Goal: Complete application form: Complete application form

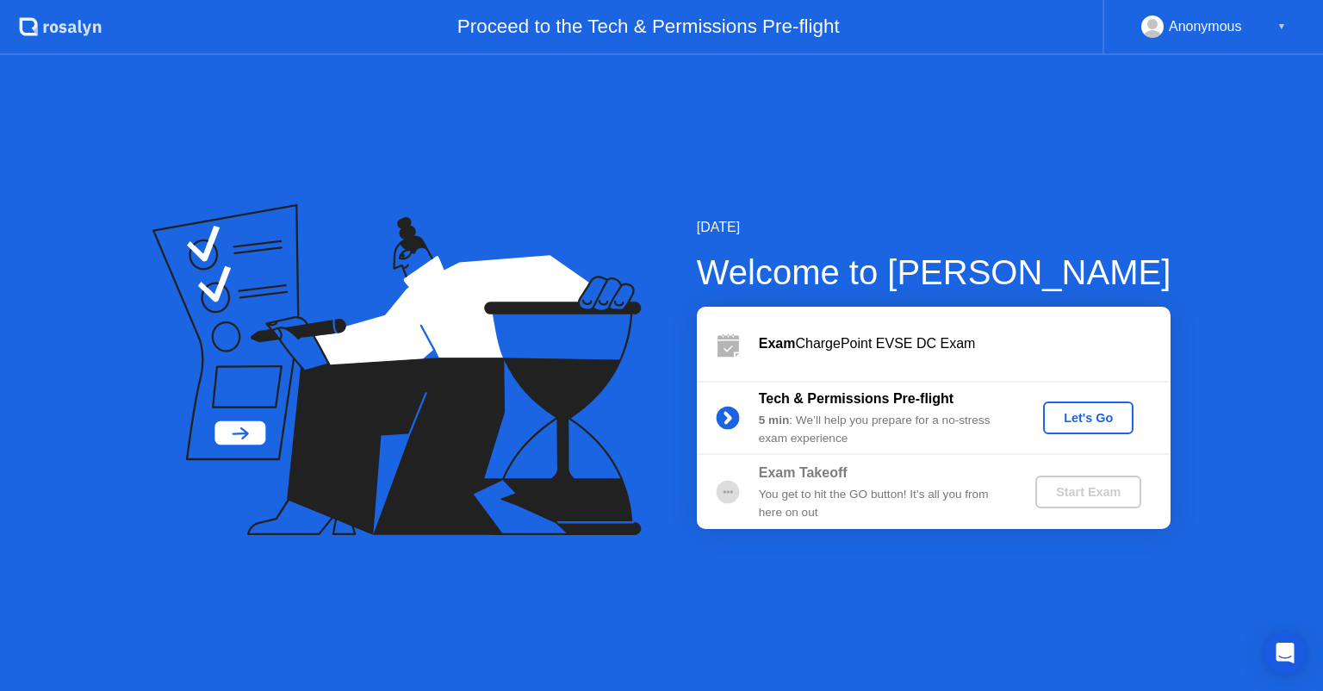
click at [1086, 418] on div "Let's Go" at bounding box center [1088, 418] width 77 height 14
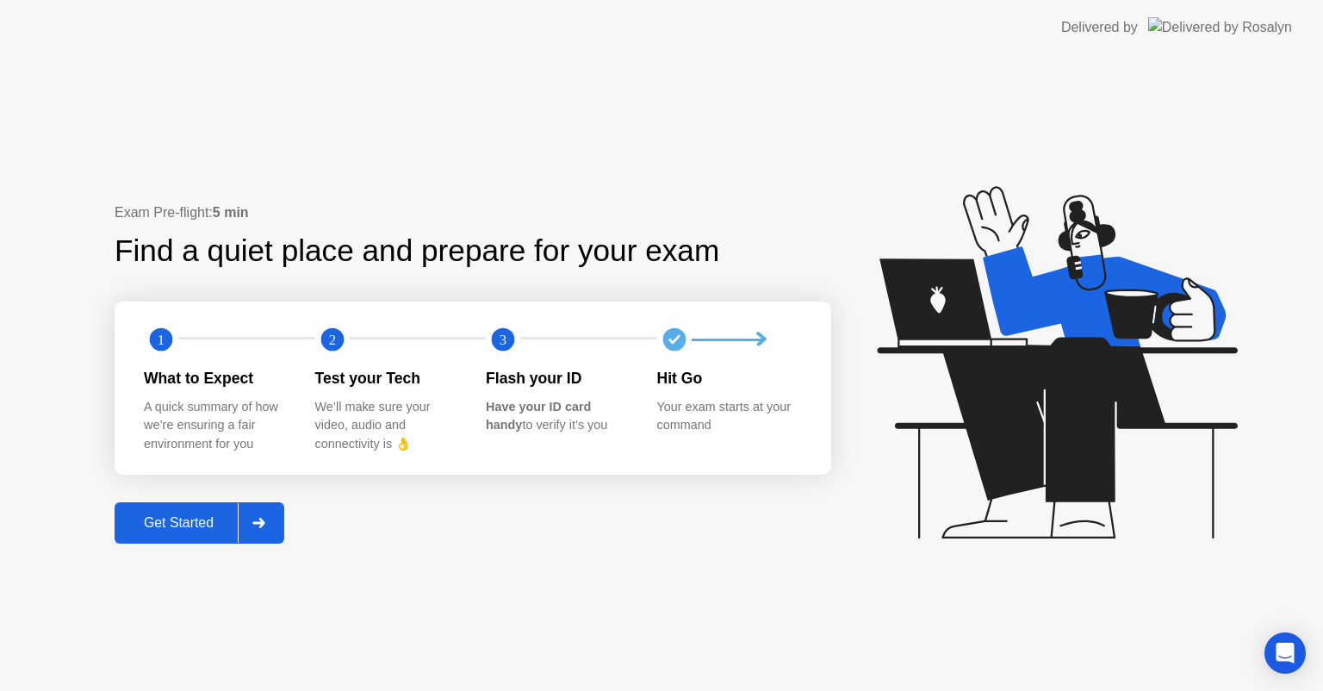
click at [196, 517] on div "Get Started" at bounding box center [179, 523] width 118 height 16
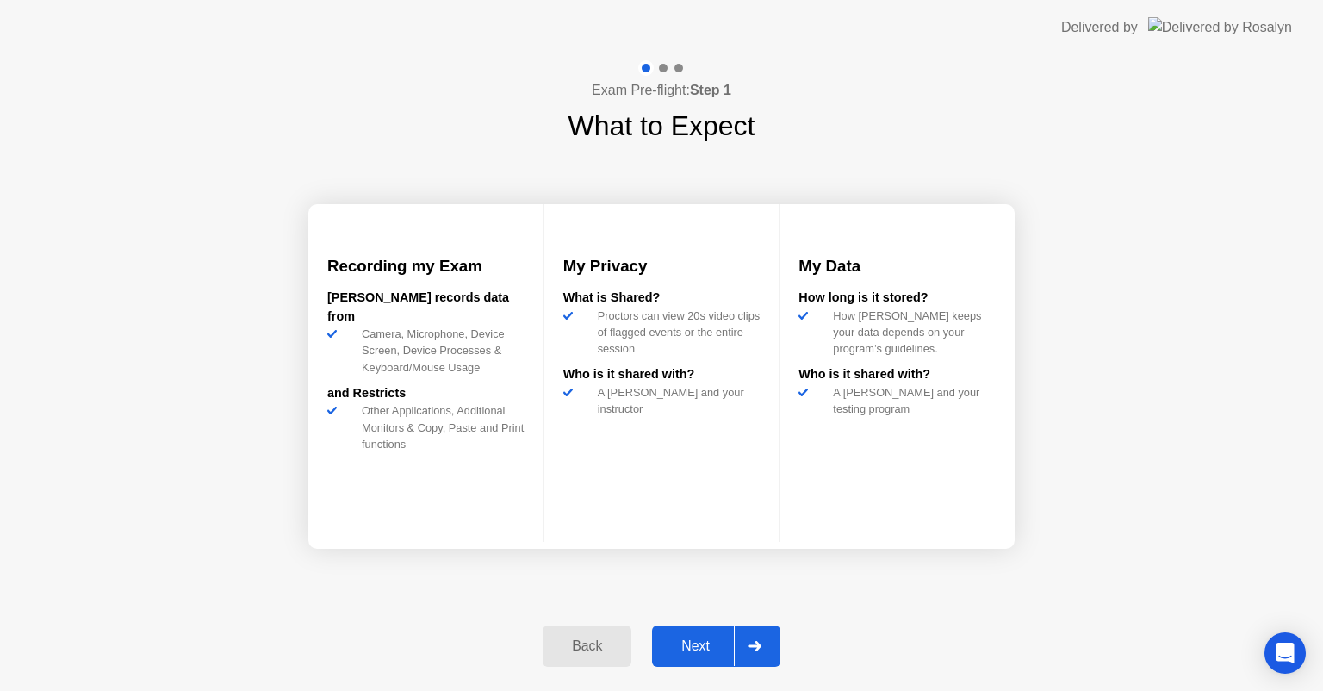
click at [681, 651] on div "Next" at bounding box center [695, 646] width 77 height 16
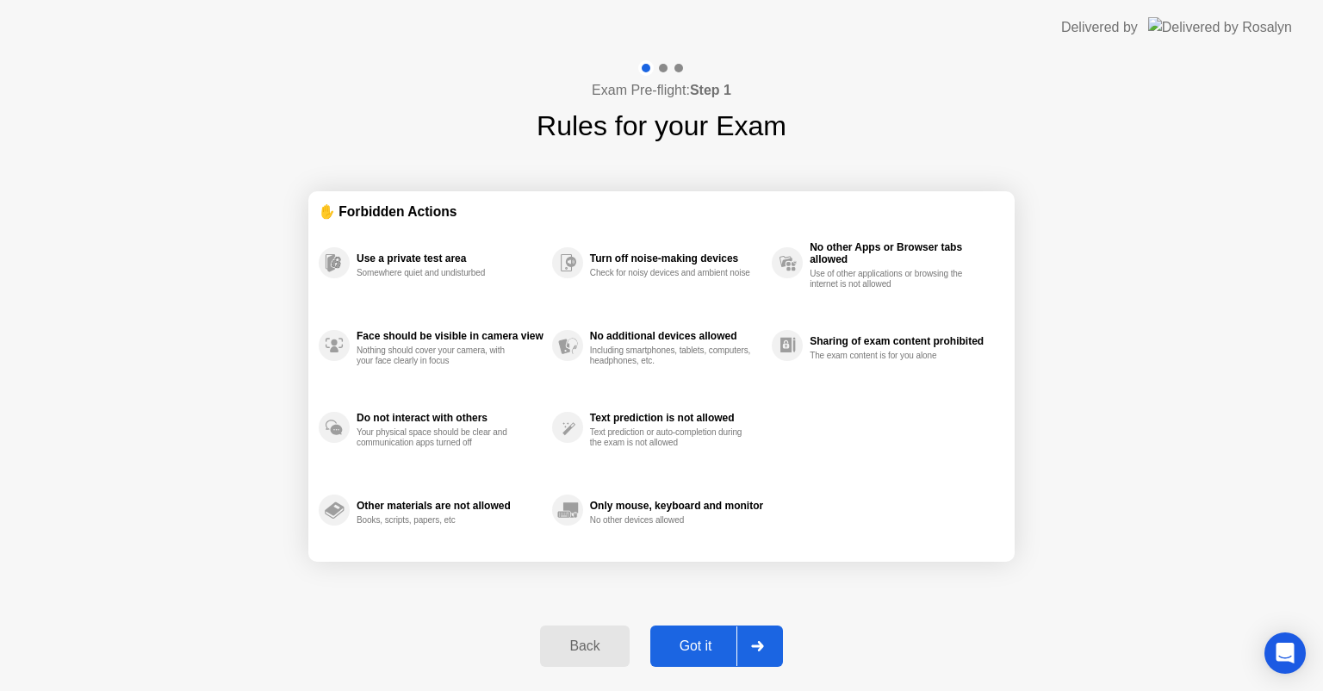
click at [681, 651] on div "Got it" at bounding box center [695, 646] width 81 height 16
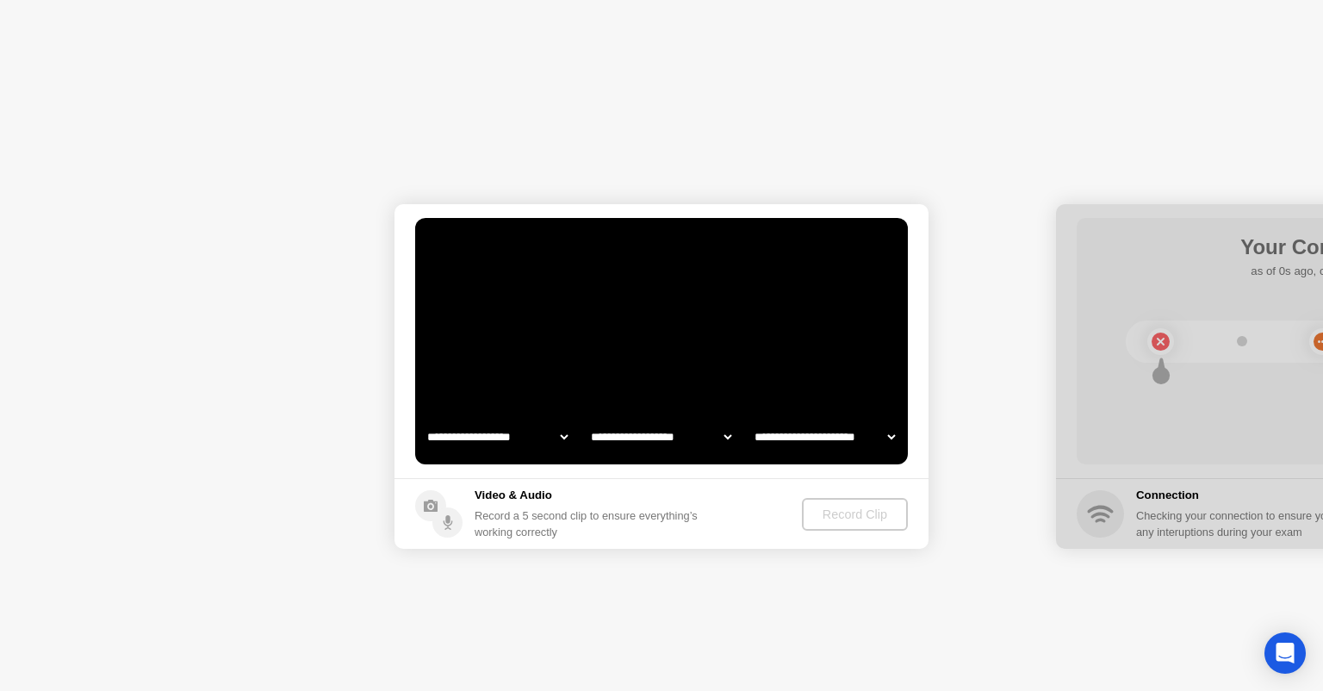
select select "**********"
select select "*******"
drag, startPoint x: 661, startPoint y: 682, endPoint x: 625, endPoint y: 722, distance: 53.6
click at [625, 690] on html "**********" at bounding box center [661, 345] width 1323 height 691
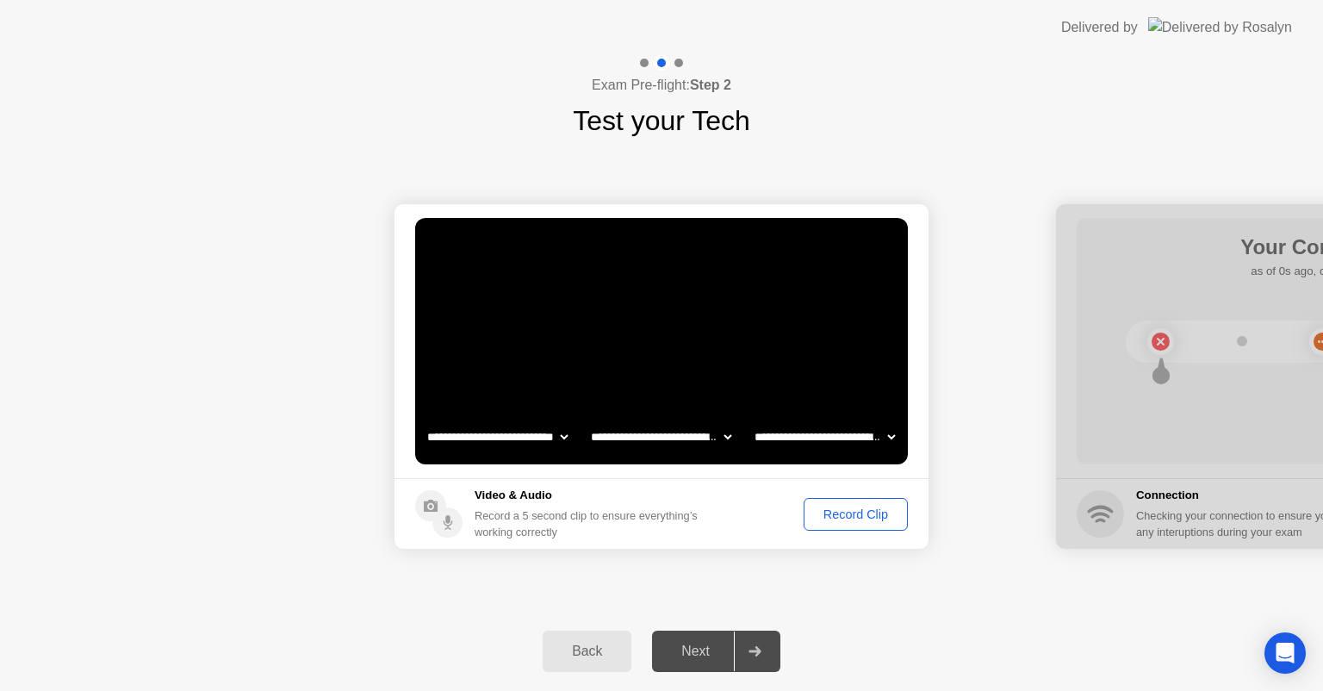
click at [580, 646] on div "Back" at bounding box center [587, 651] width 78 height 16
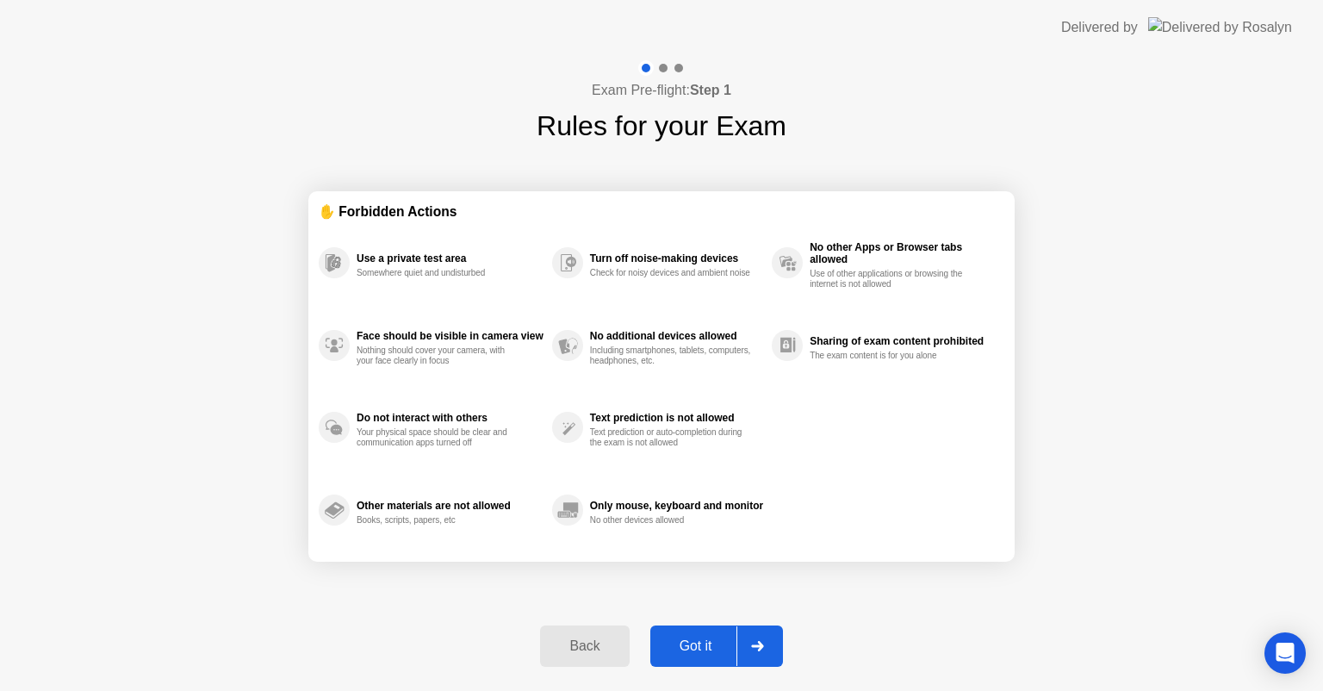
click at [697, 642] on div "Got it" at bounding box center [695, 646] width 81 height 16
select select "**********"
select select "*******"
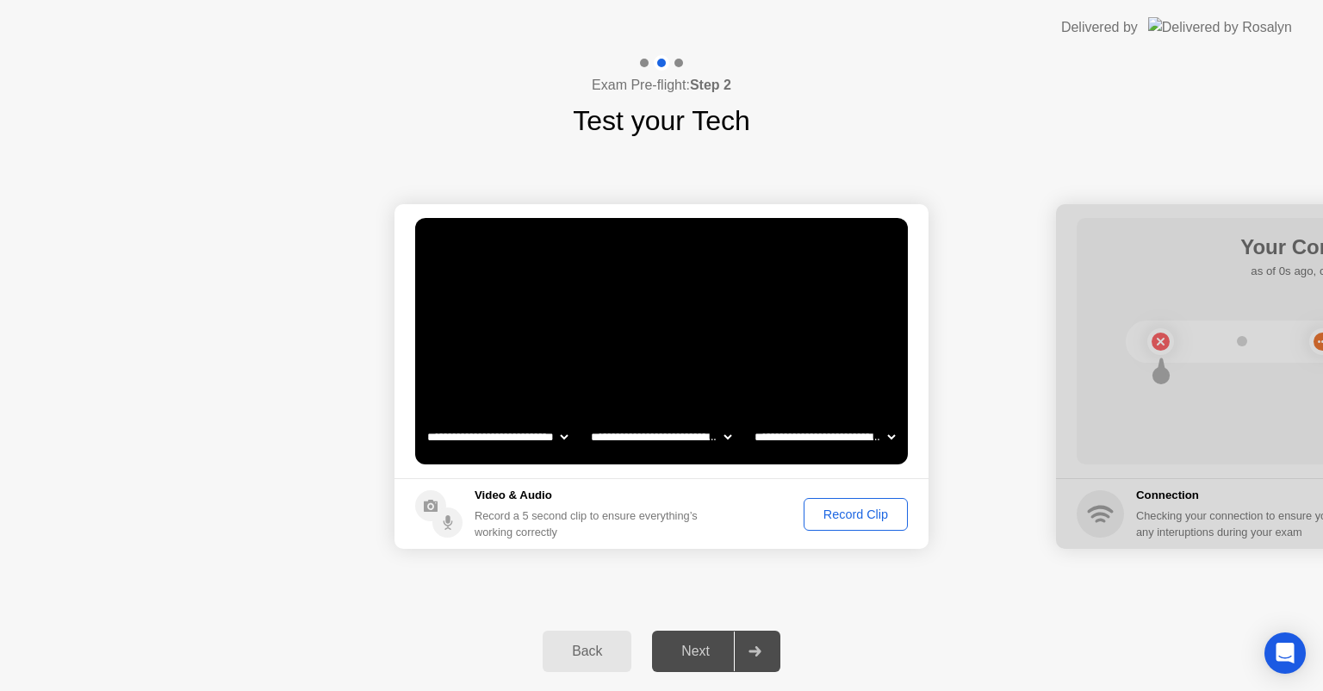
click at [837, 515] on div "Record Clip" at bounding box center [855, 514] width 92 height 14
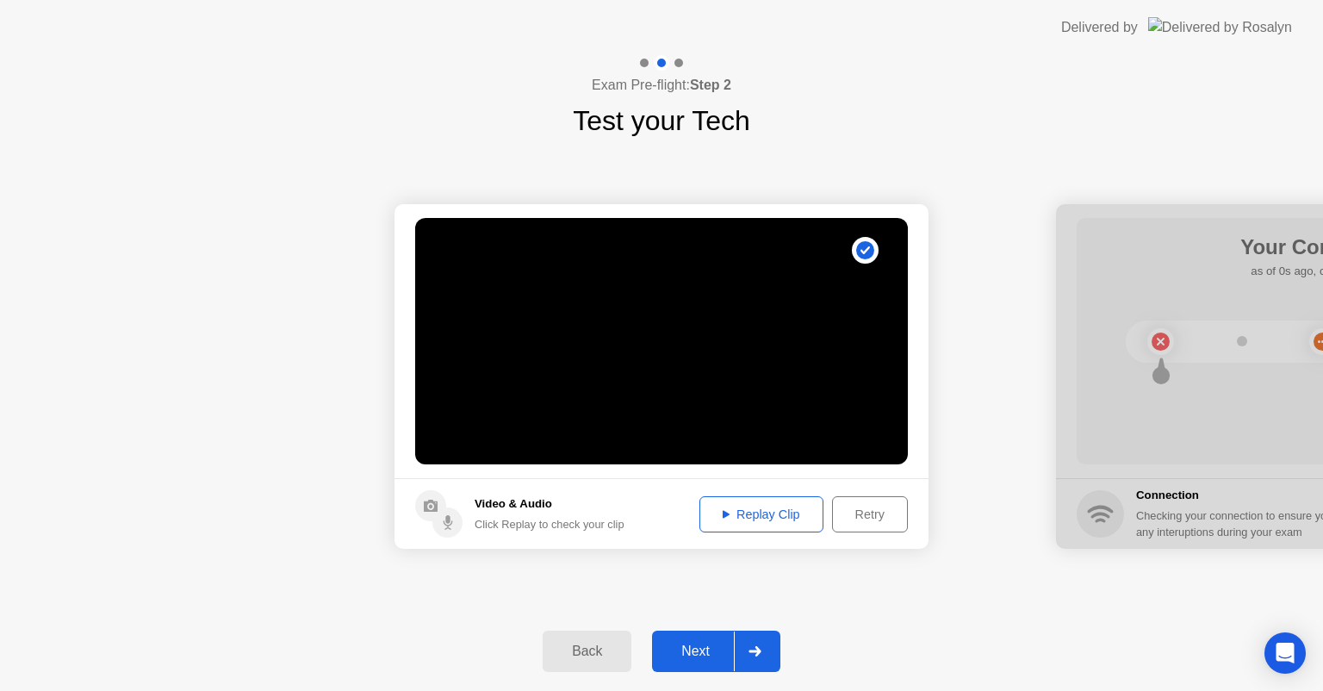
click at [765, 518] on div "Replay Clip" at bounding box center [761, 514] width 112 height 14
click at [704, 647] on div "Next" at bounding box center [695, 651] width 77 height 16
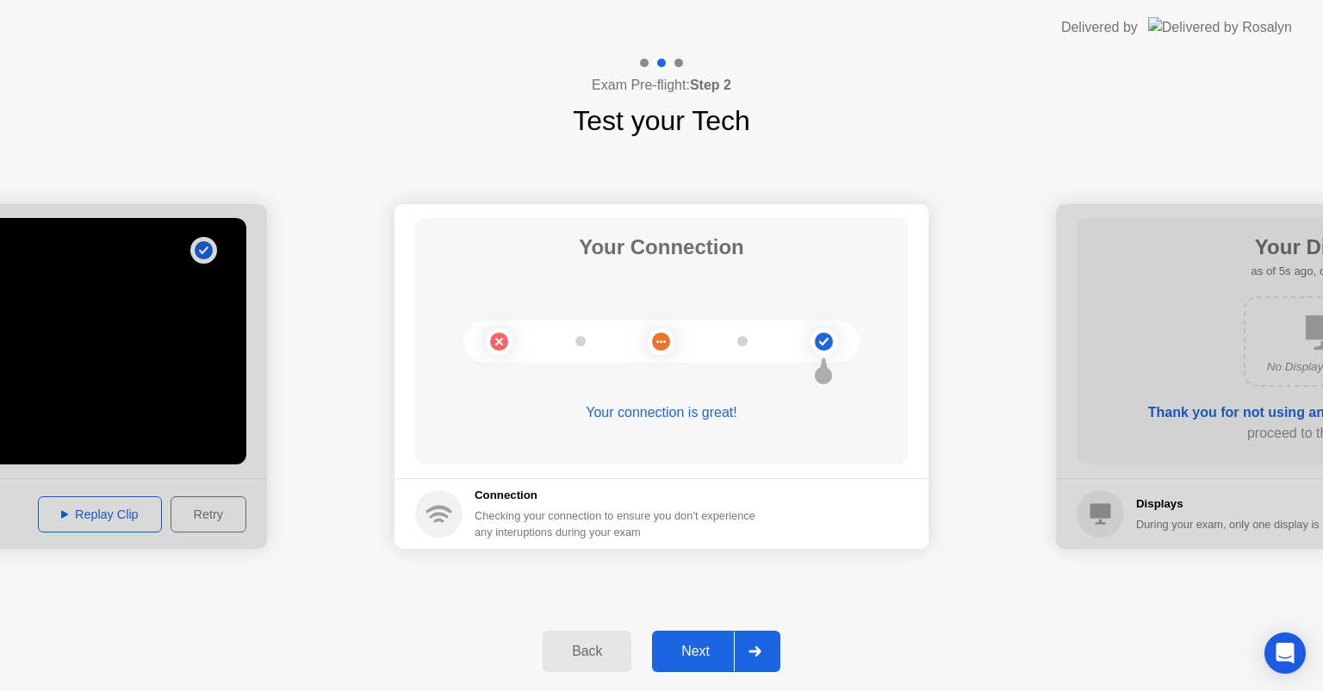
click at [704, 647] on div "Next" at bounding box center [695, 651] width 77 height 16
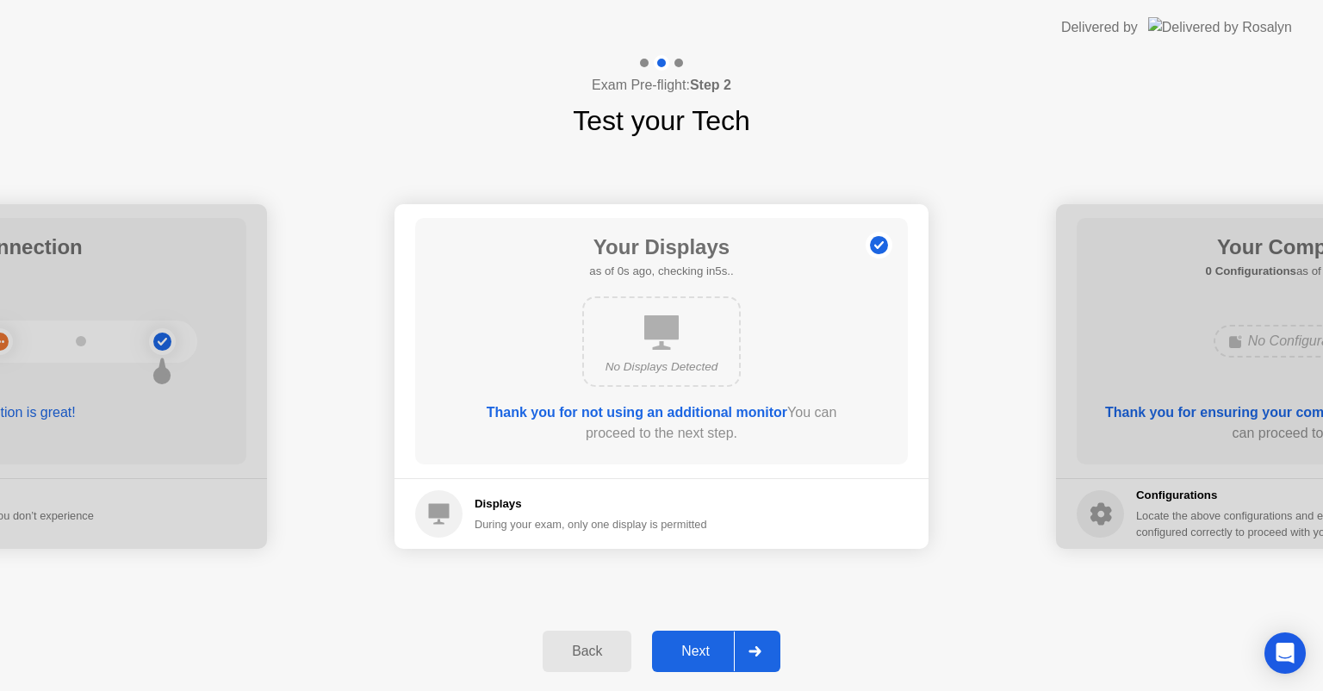
click at [704, 647] on div "Next" at bounding box center [695, 651] width 77 height 16
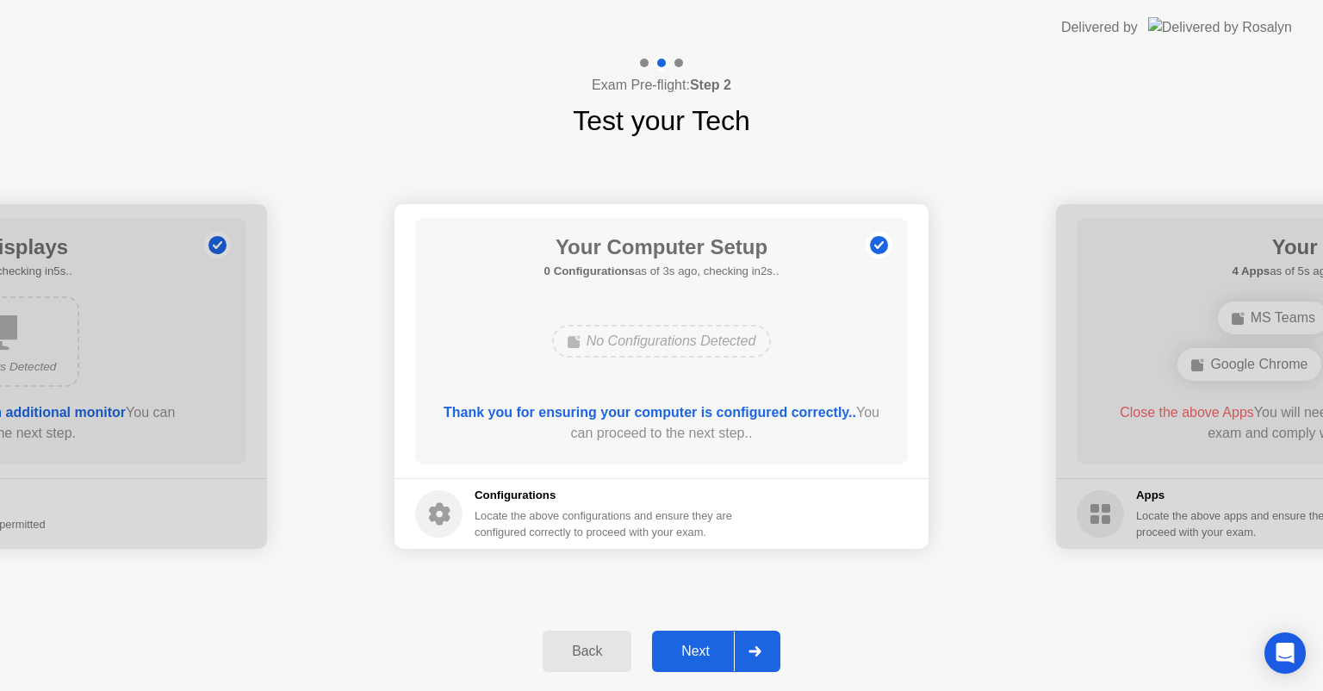
click at [704, 647] on div "Next" at bounding box center [695, 651] width 77 height 16
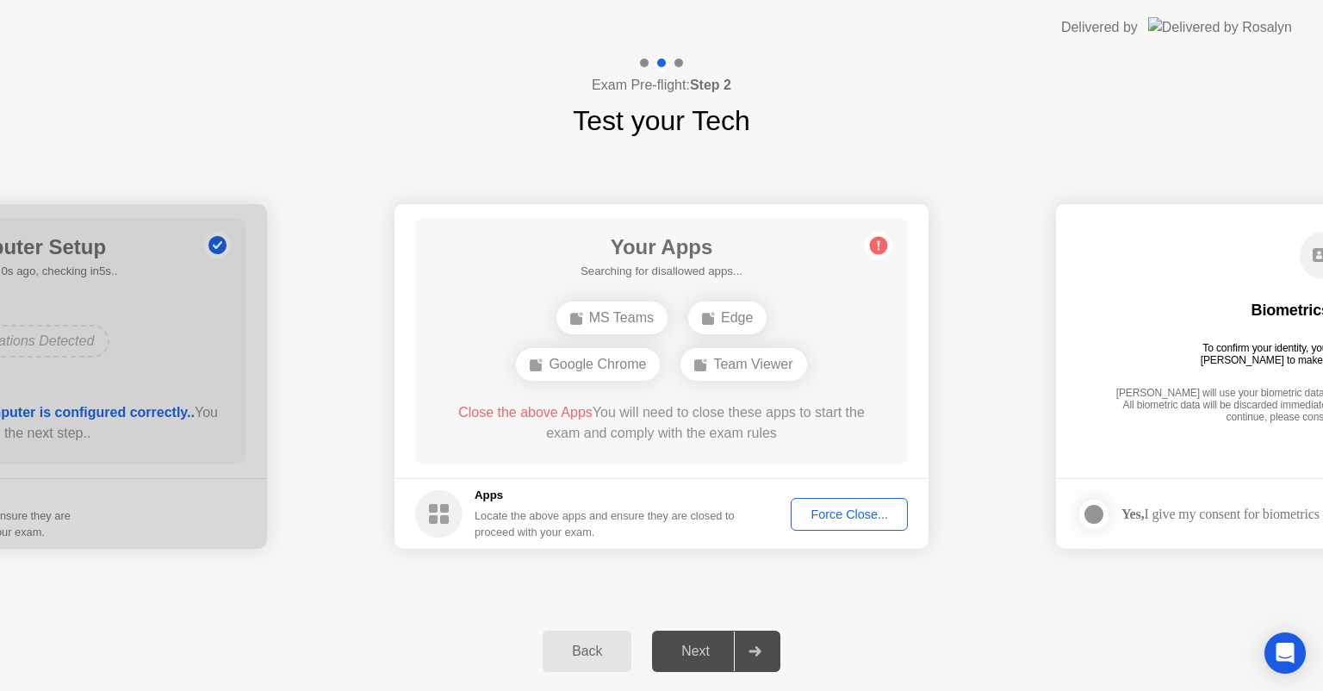
click at [838, 510] on div "Force Close..." at bounding box center [849, 514] width 105 height 14
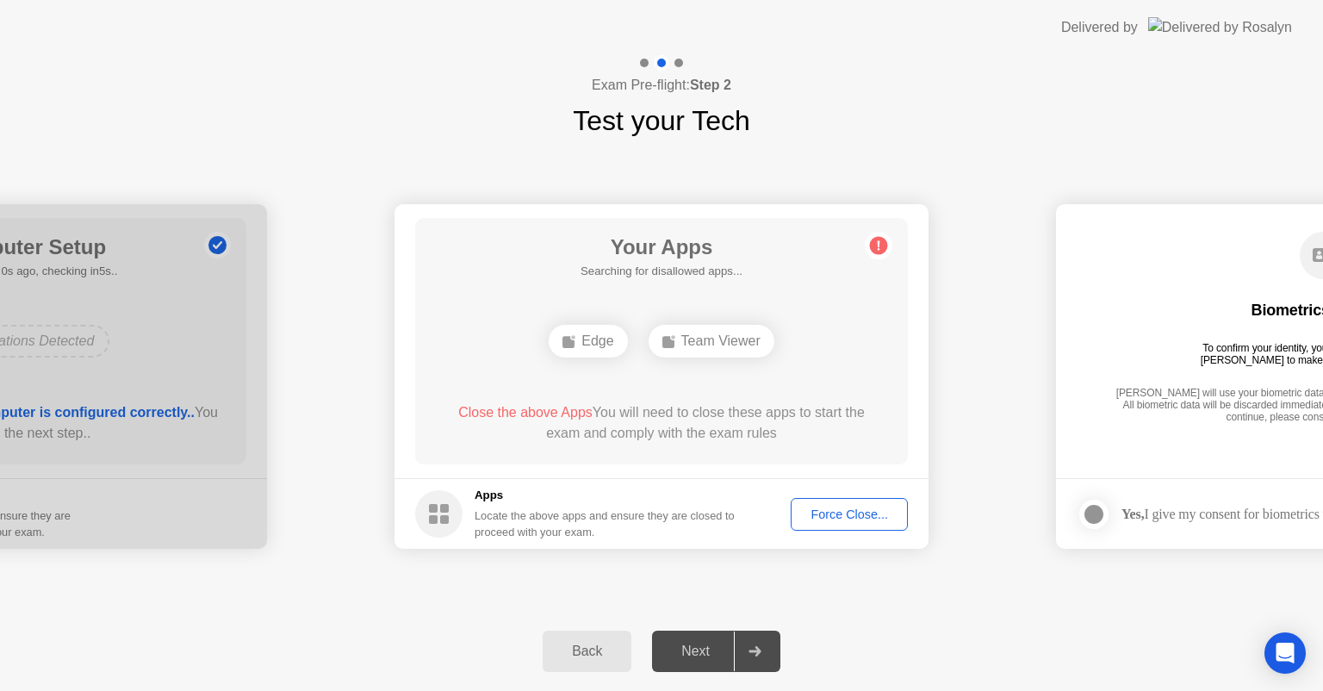
click at [847, 516] on div "Force Close..." at bounding box center [849, 514] width 105 height 14
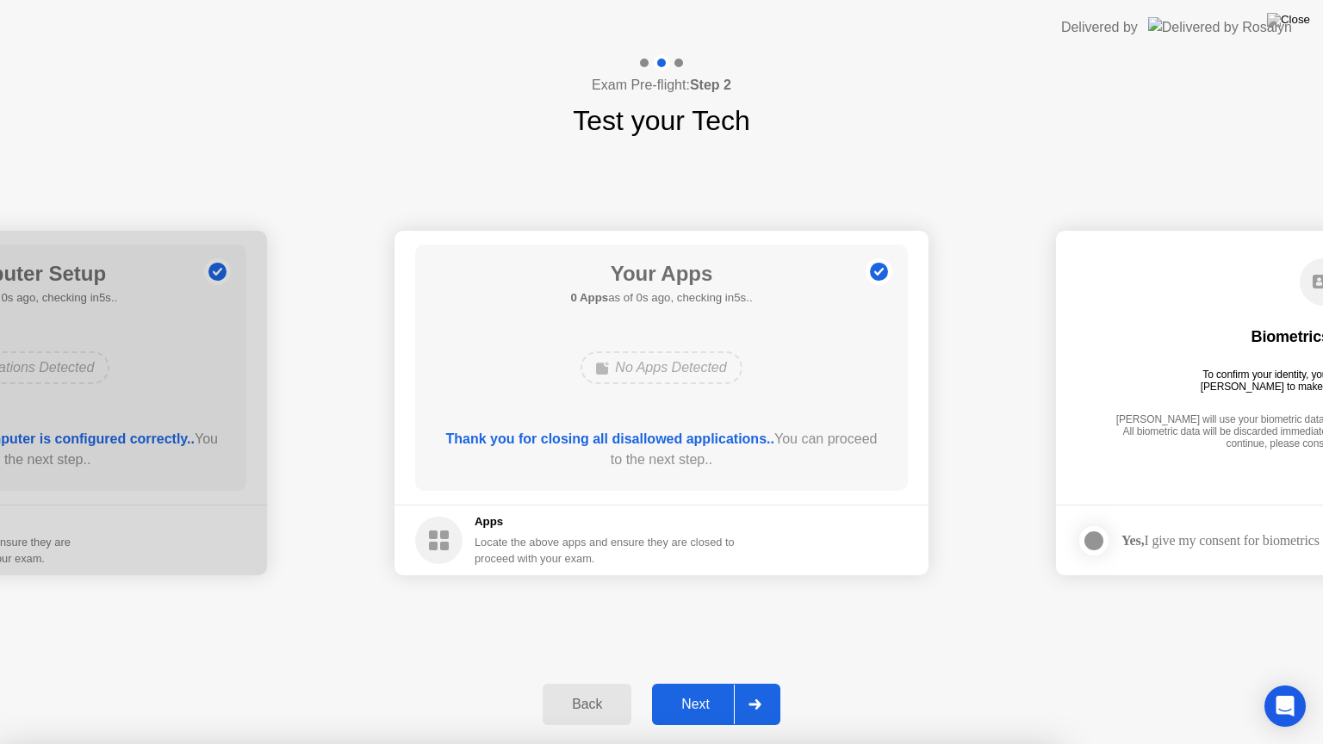
click at [704, 690] on div "Next" at bounding box center [695, 705] width 77 height 16
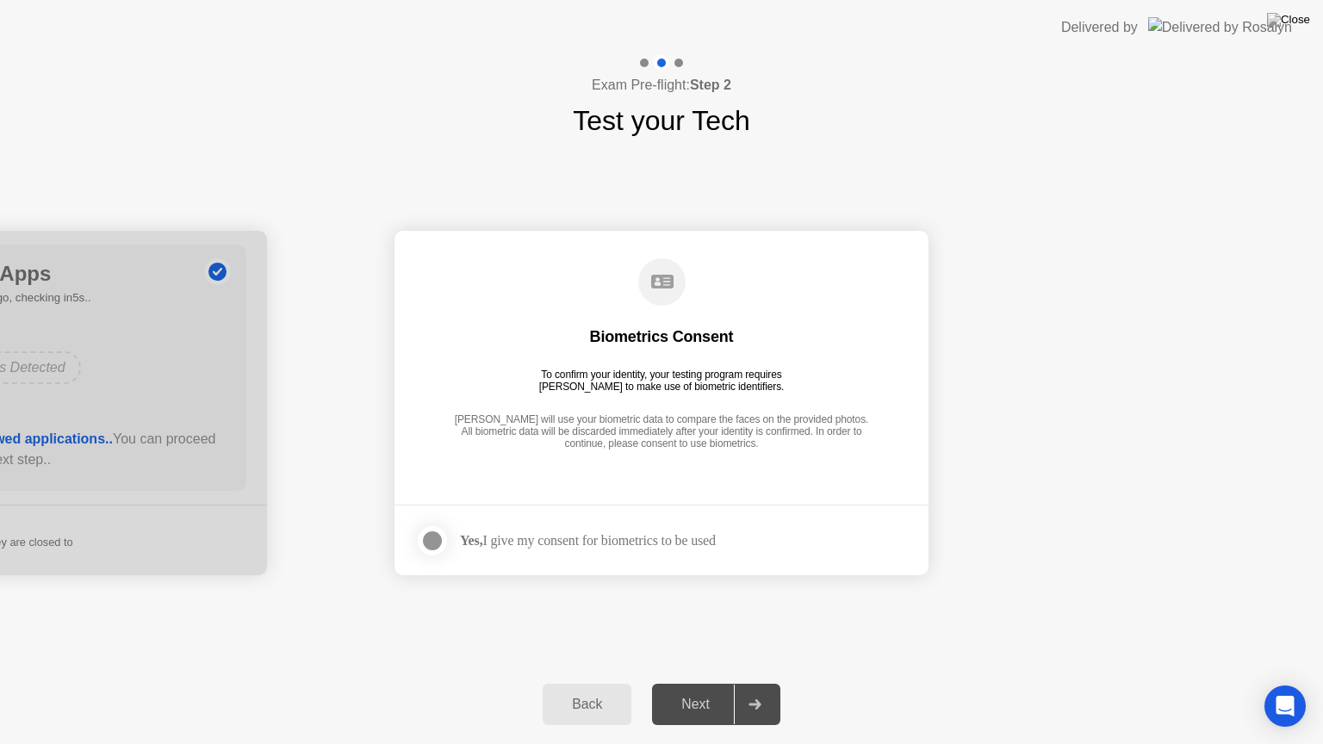
click at [454, 540] on label at bounding box center [437, 541] width 45 height 34
click at [708, 690] on div "Next" at bounding box center [695, 705] width 77 height 16
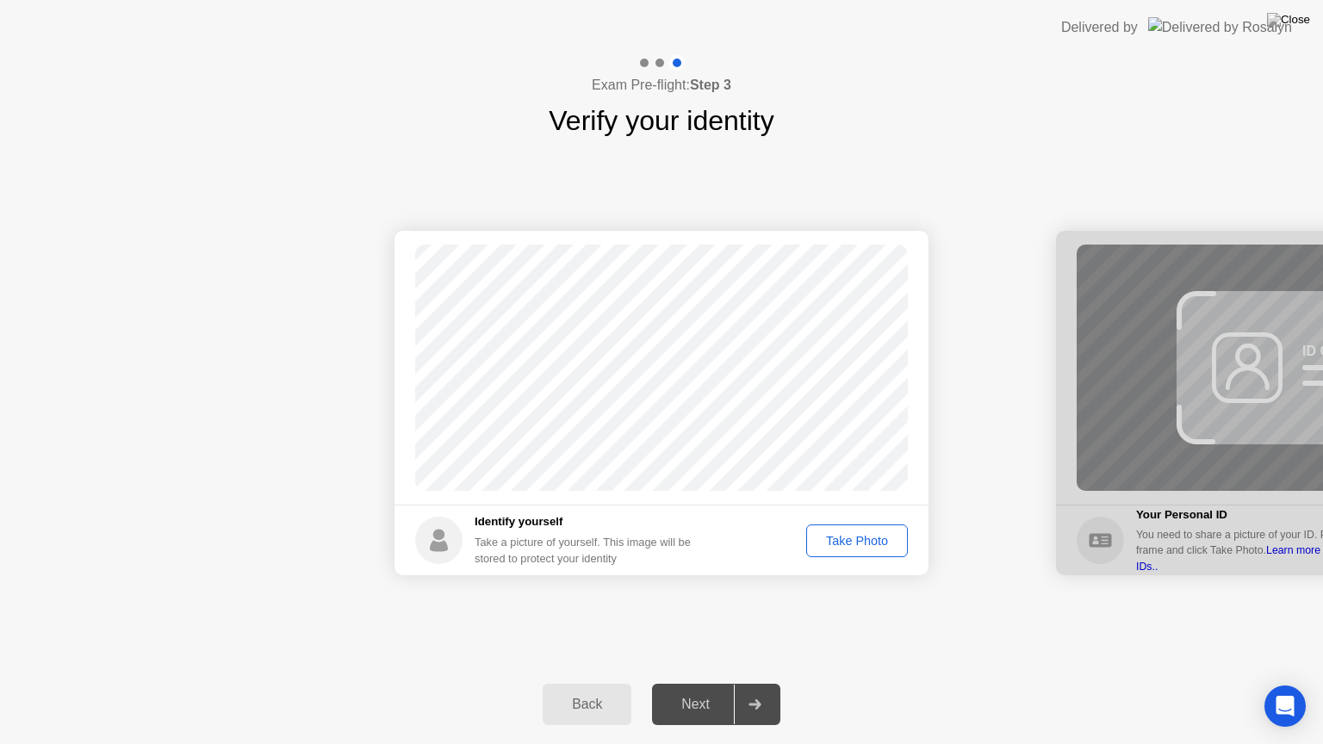
click at [858, 544] on div "Take Photo" at bounding box center [857, 541] width 90 height 14
click at [697, 690] on div "Next" at bounding box center [695, 705] width 77 height 16
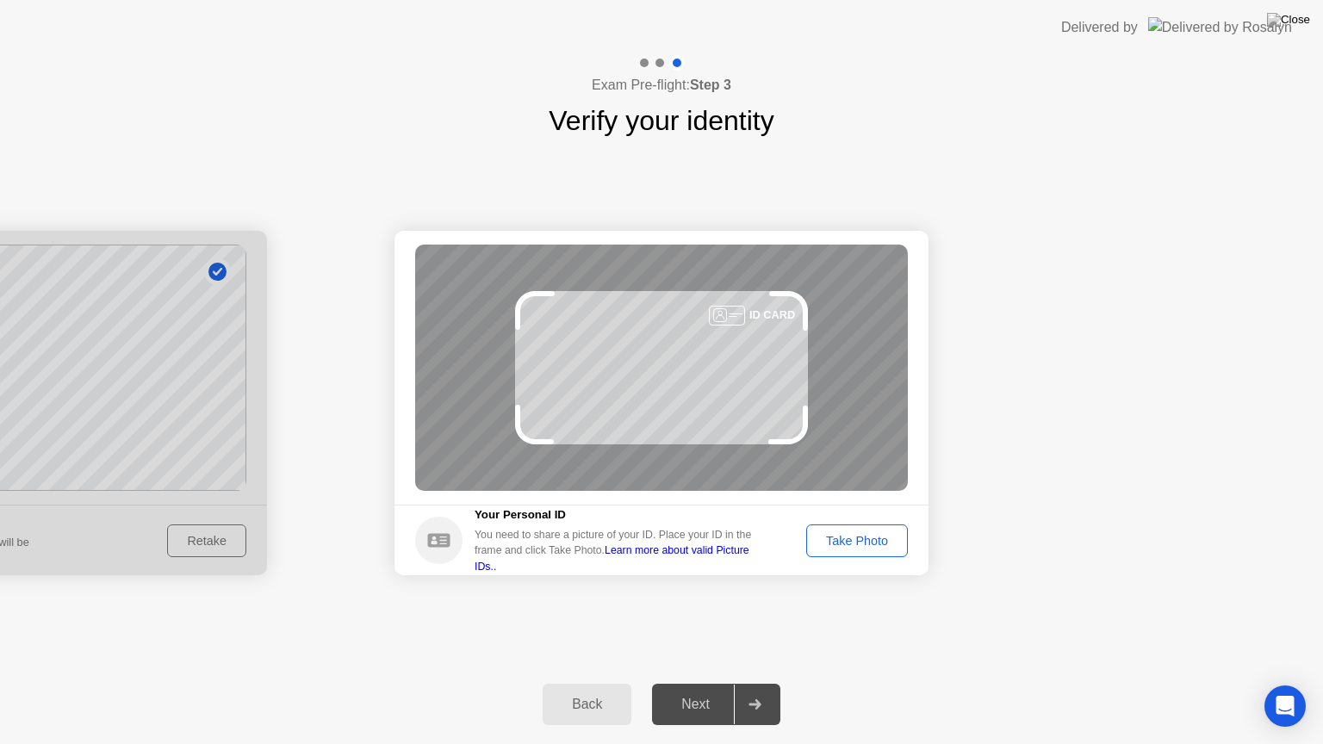
click at [882, 543] on div "Take Photo" at bounding box center [857, 541] width 90 height 14
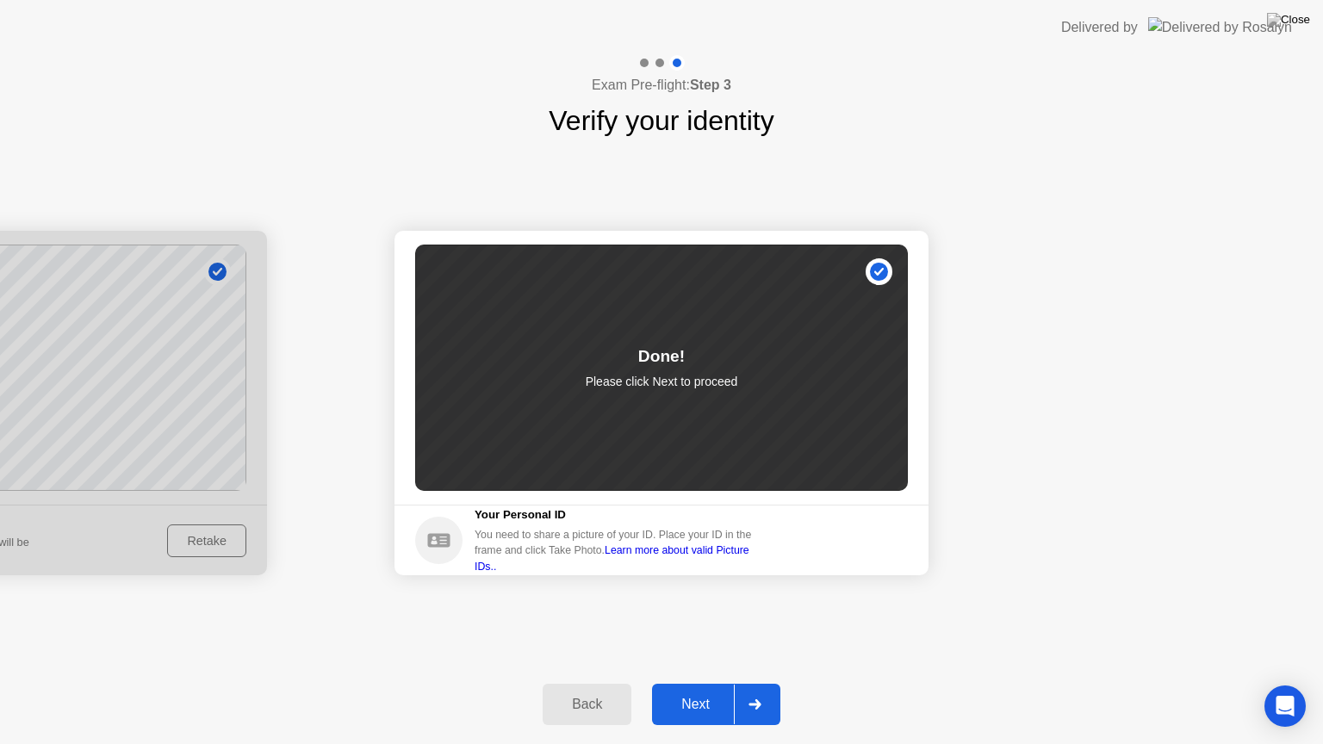
click at [709, 690] on div "Next" at bounding box center [695, 705] width 77 height 16
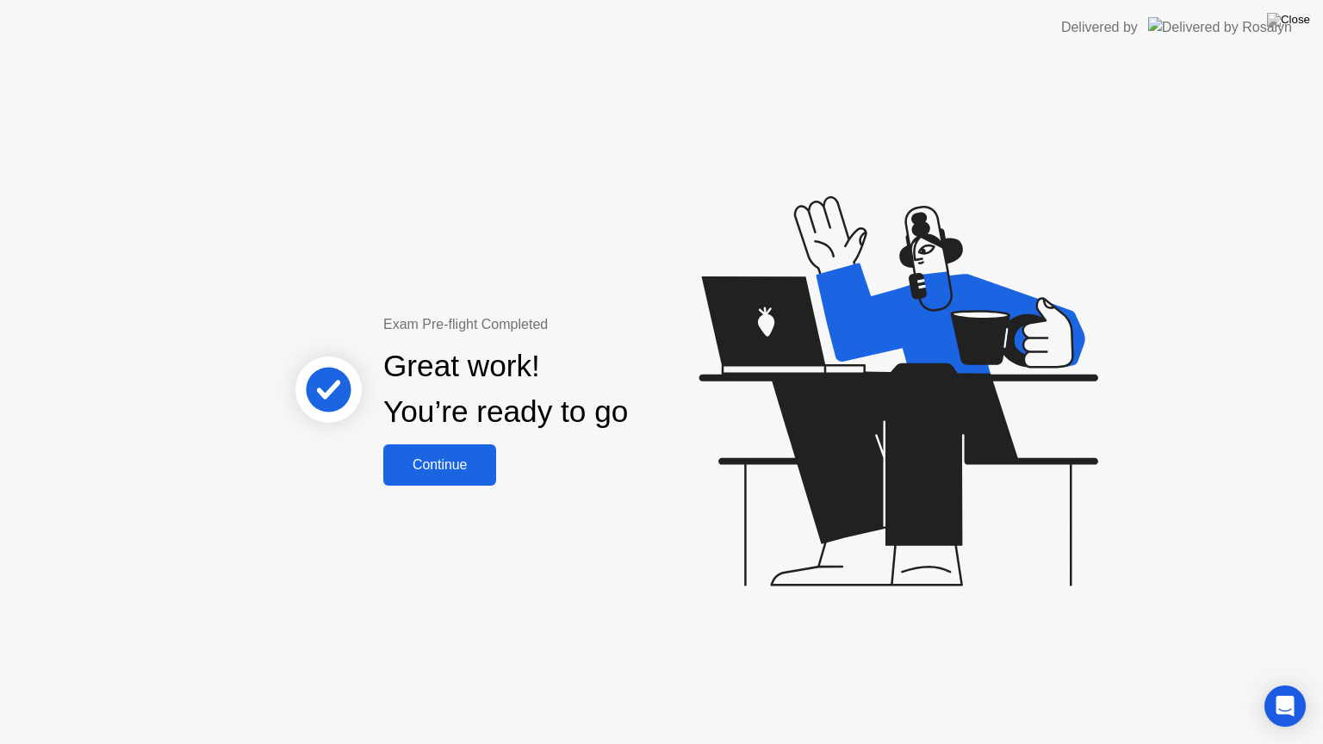
click at [461, 468] on div "Continue" at bounding box center [439, 465] width 102 height 16
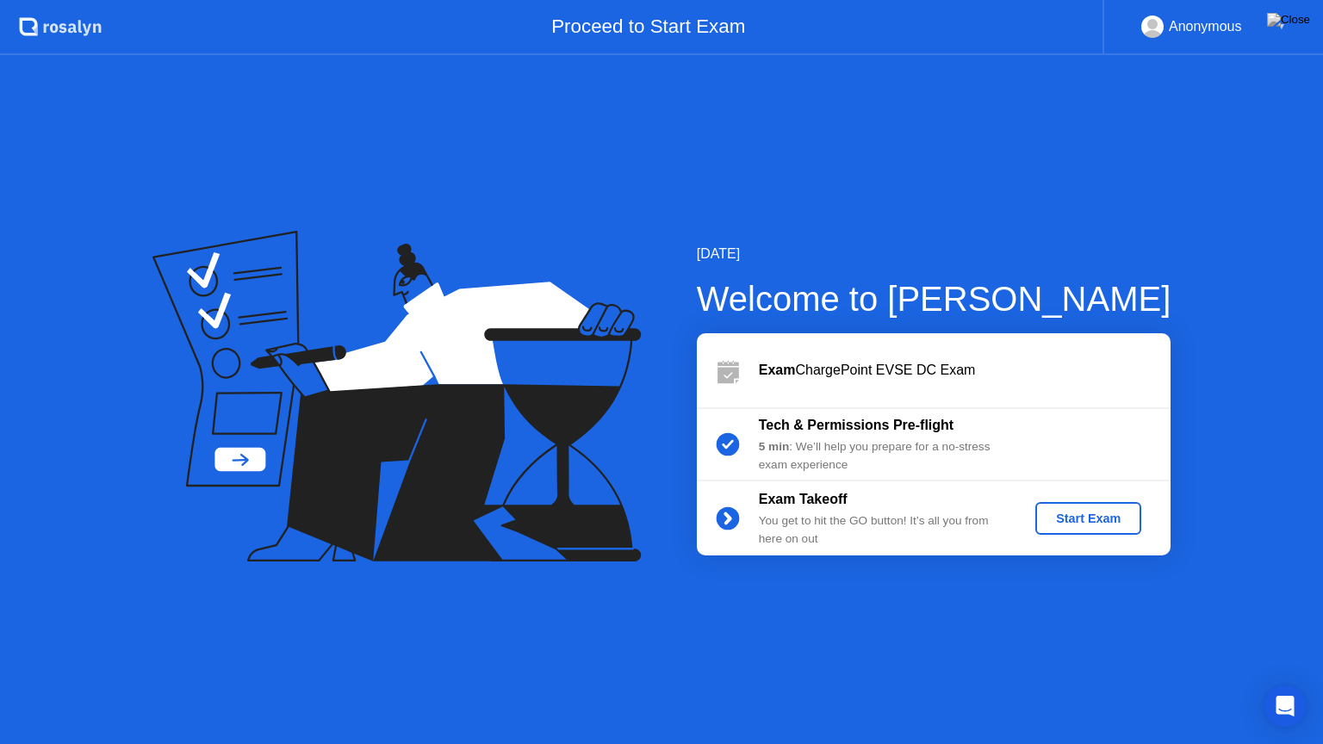
click at [1066, 512] on div "Start Exam" at bounding box center [1088, 519] width 92 height 14
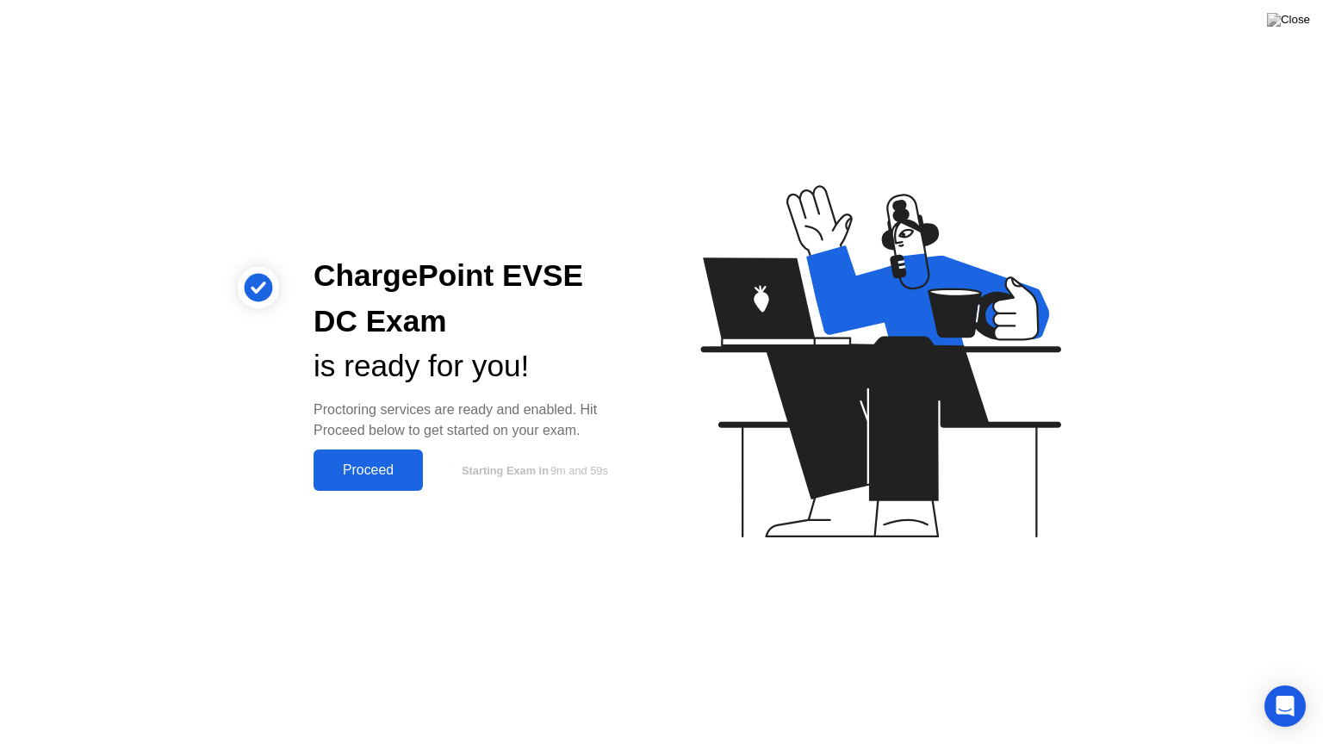
click at [718, 554] on icon at bounding box center [876, 369] width 444 height 441
click at [373, 481] on button "Proceed" at bounding box center [367, 470] width 109 height 41
